Goal: Transaction & Acquisition: Purchase product/service

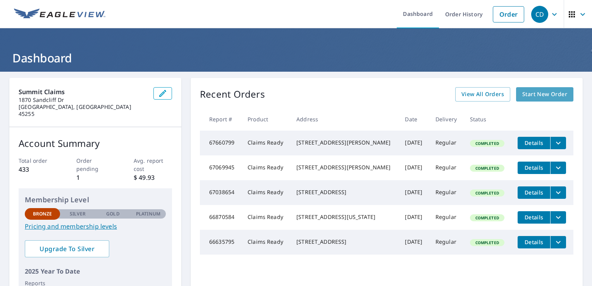
click at [527, 91] on span "Start New Order" at bounding box center [545, 95] width 45 height 10
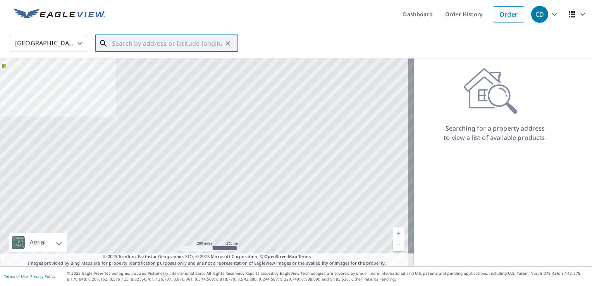
click at [126, 44] on input "text" at bounding box center [167, 44] width 110 height 22
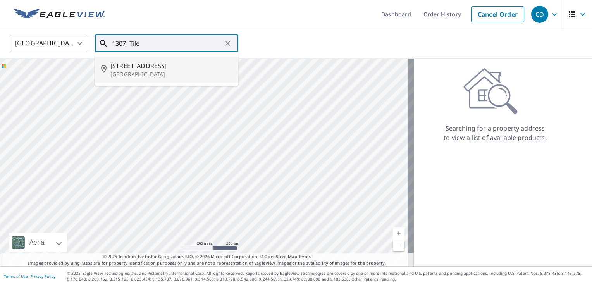
click at [119, 61] on span "[STREET_ADDRESS]" at bounding box center [171, 65] width 122 height 9
type input "[STREET_ADDRESS]"
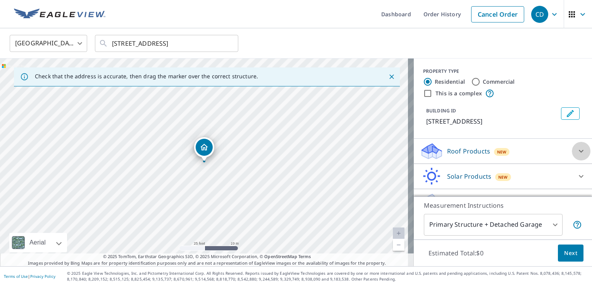
click at [577, 151] on icon at bounding box center [581, 151] width 9 height 9
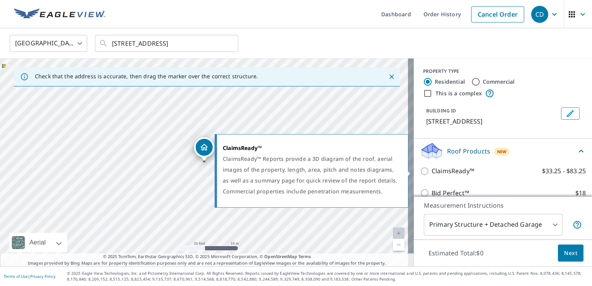
click at [420, 172] on input "ClaimsReady™ $33.25 - $83.25" at bounding box center [426, 171] width 12 height 9
checkbox input "true"
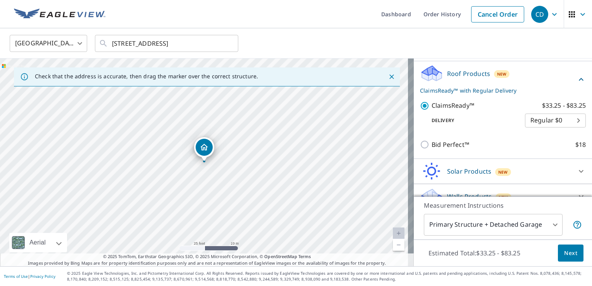
scroll to position [90, 0]
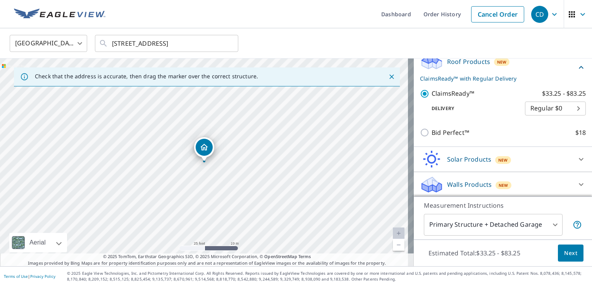
click at [514, 228] on body "CD CD Dashboard Order History Cancel Order CD United States [GEOGRAPHIC_DATA] ​…" at bounding box center [296, 143] width 592 height 286
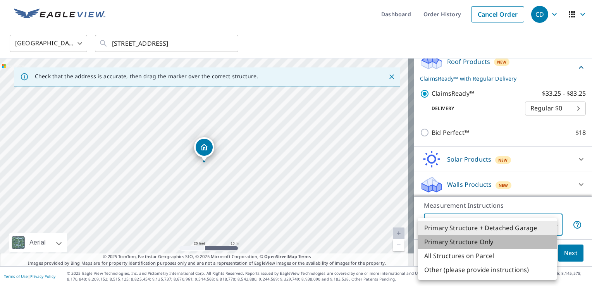
click at [478, 241] on li "Primary Structure Only" at bounding box center [487, 242] width 139 height 14
type input "2"
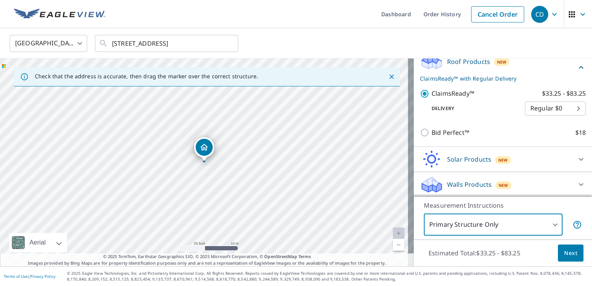
click at [564, 255] on span "Next" at bounding box center [570, 253] width 13 height 10
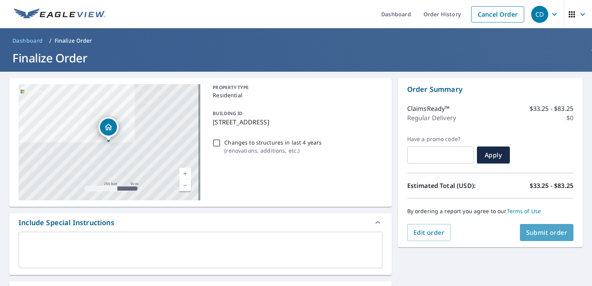
click at [550, 234] on span "Submit order" at bounding box center [546, 232] width 41 height 9
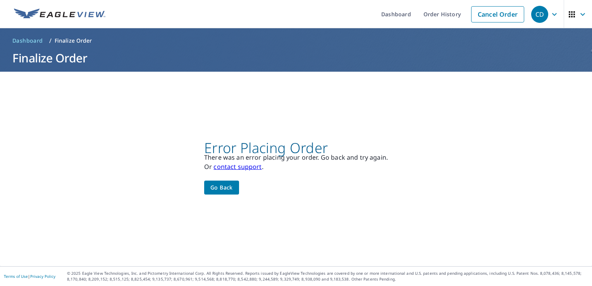
click at [206, 190] on button "Go back" at bounding box center [221, 188] width 35 height 14
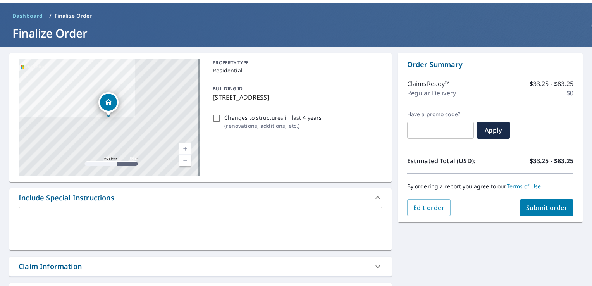
scroll to position [7, 0]
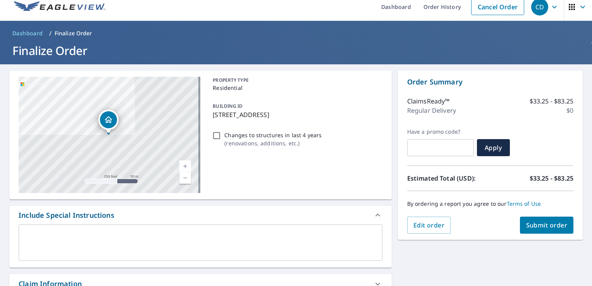
click at [547, 227] on span "Submit order" at bounding box center [546, 225] width 41 height 9
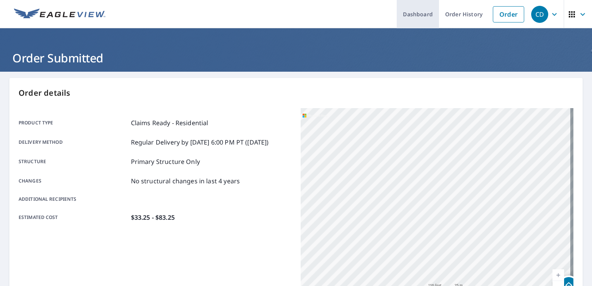
click at [458, 12] on link "Order History" at bounding box center [464, 14] width 50 height 28
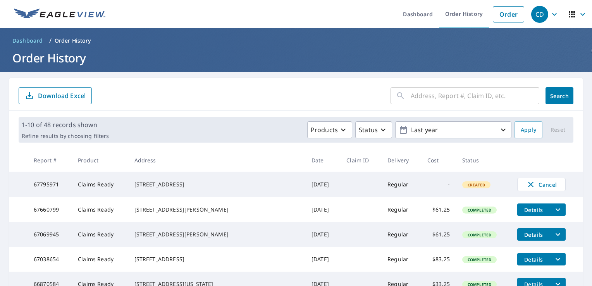
click at [183, 130] on div "Products Status Last year" at bounding box center [312, 129] width 400 height 17
